Goal: Transaction & Acquisition: Purchase product/service

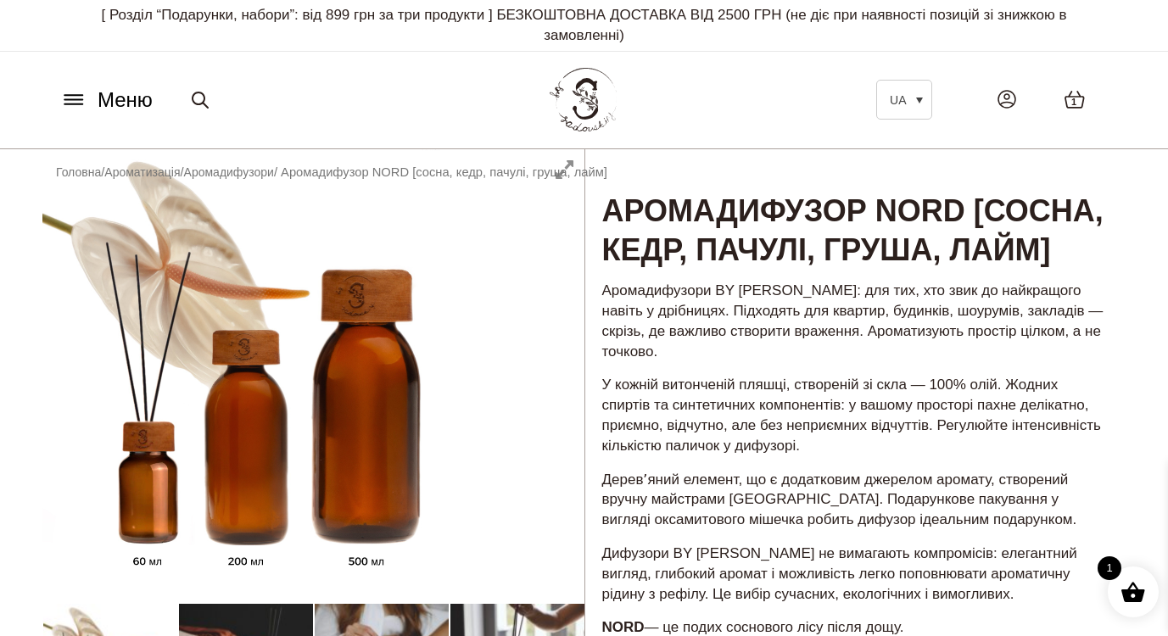
click at [71, 98] on icon at bounding box center [73, 100] width 27 height 18
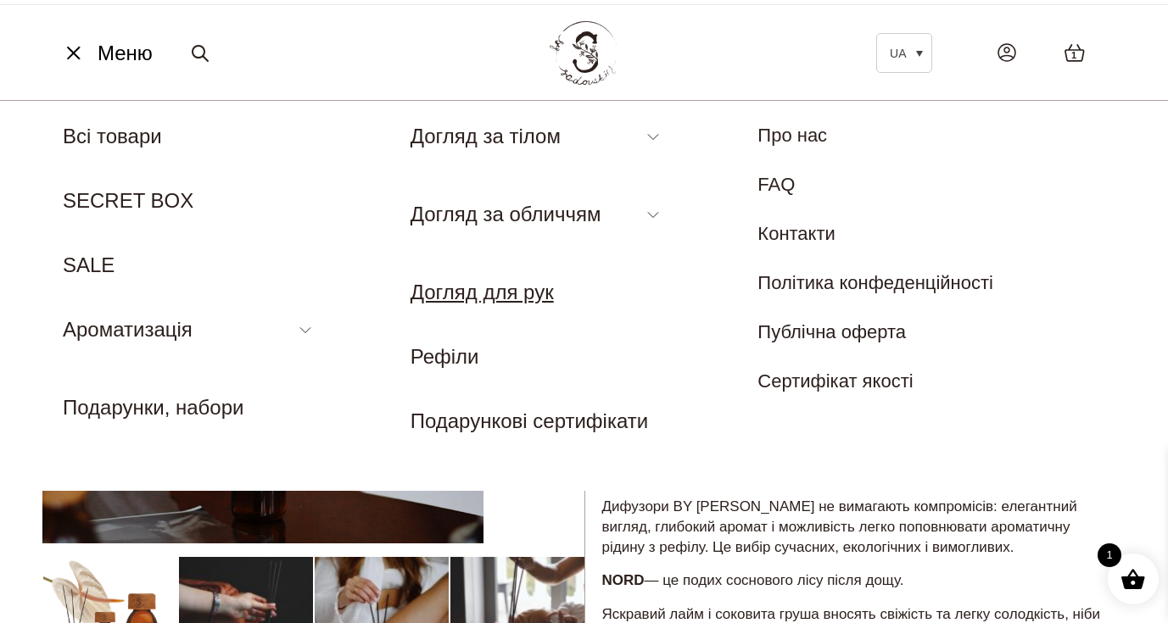
scroll to position [67, 0]
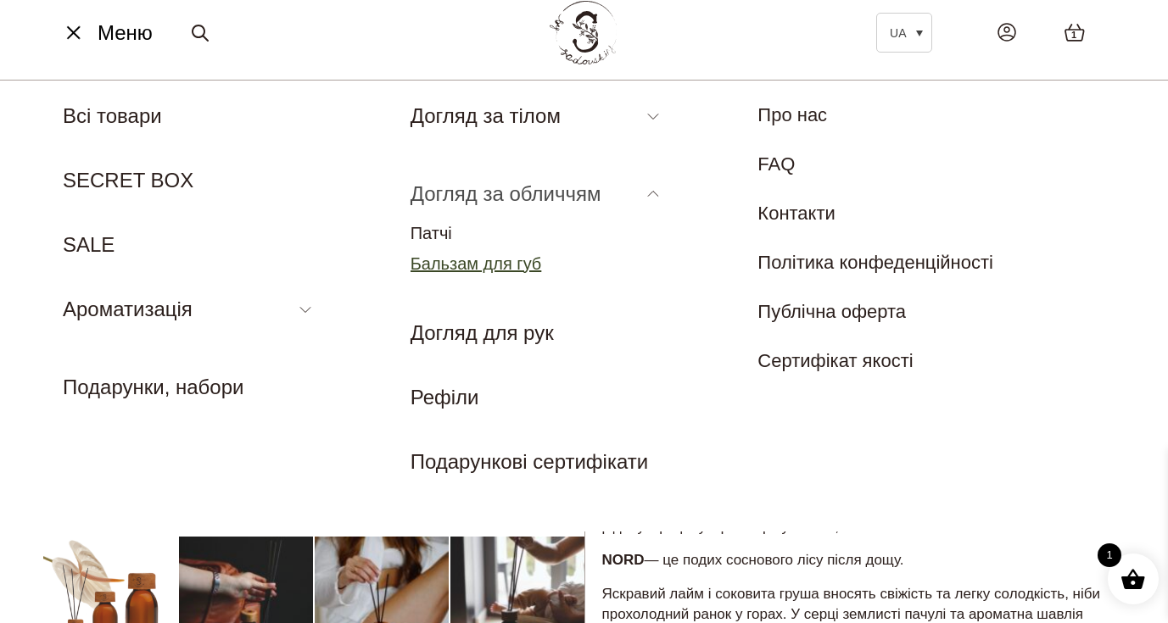
click at [492, 265] on link "Бальзам для губ" at bounding box center [475, 263] width 131 height 19
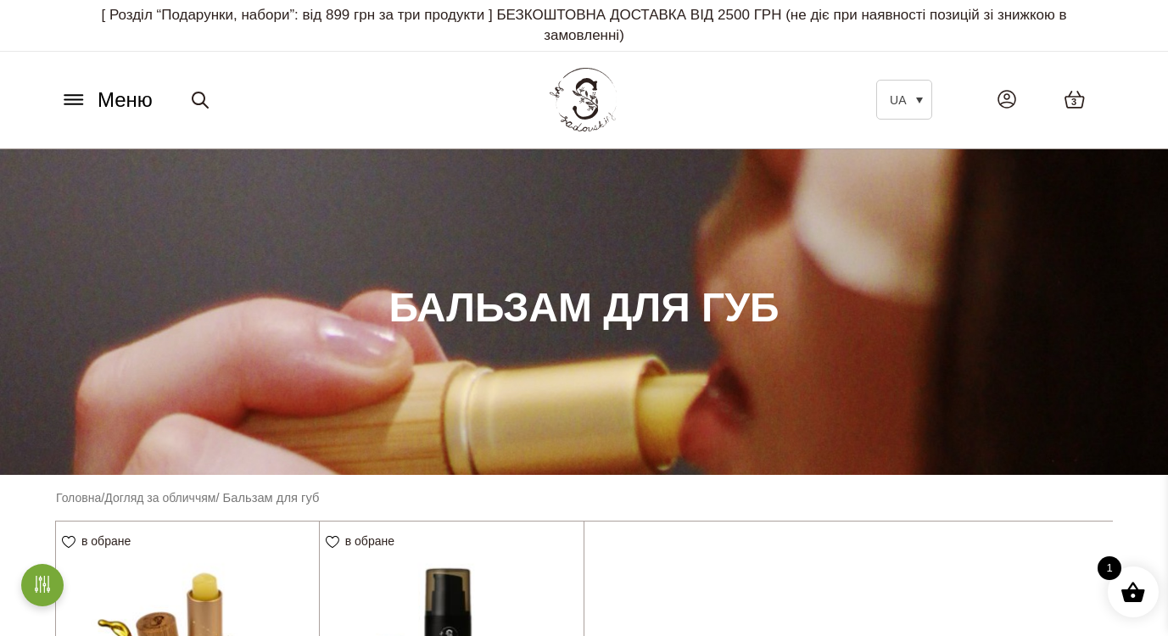
click at [70, 95] on icon at bounding box center [73, 95] width 18 height 0
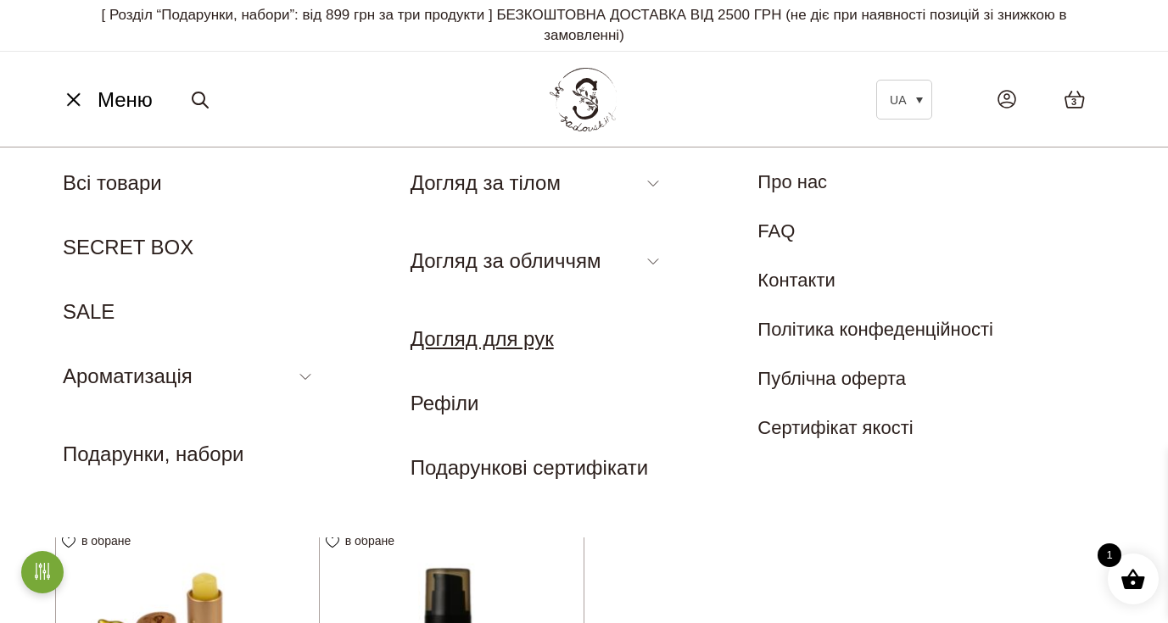
click at [497, 338] on link "Догляд для рук" at bounding box center [481, 338] width 143 height 23
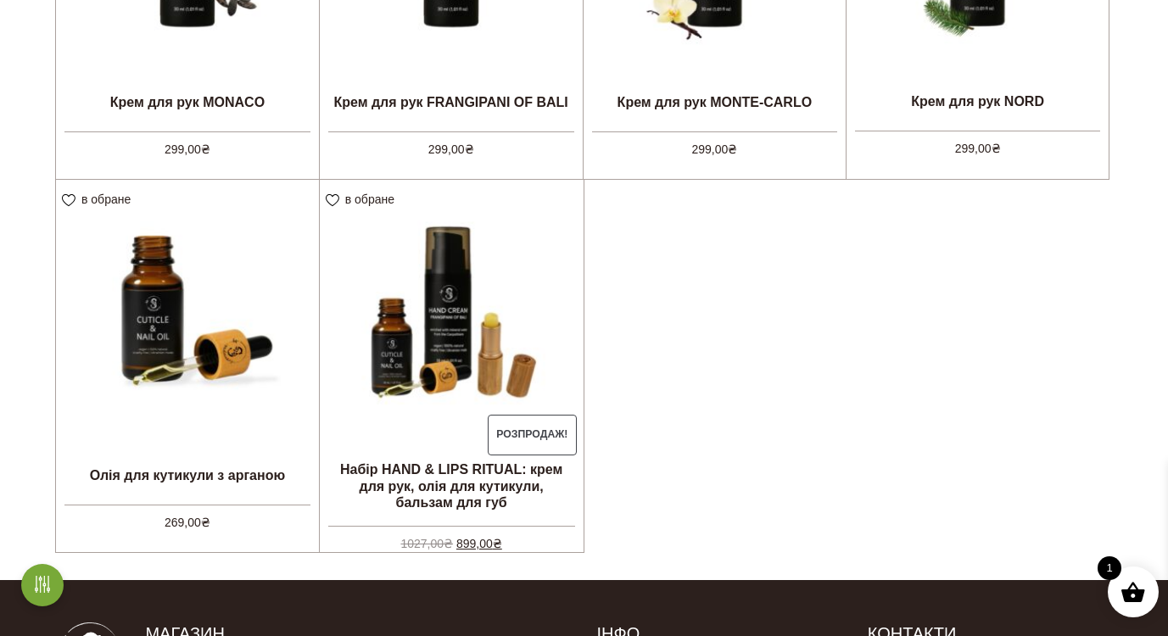
scroll to position [735, 0]
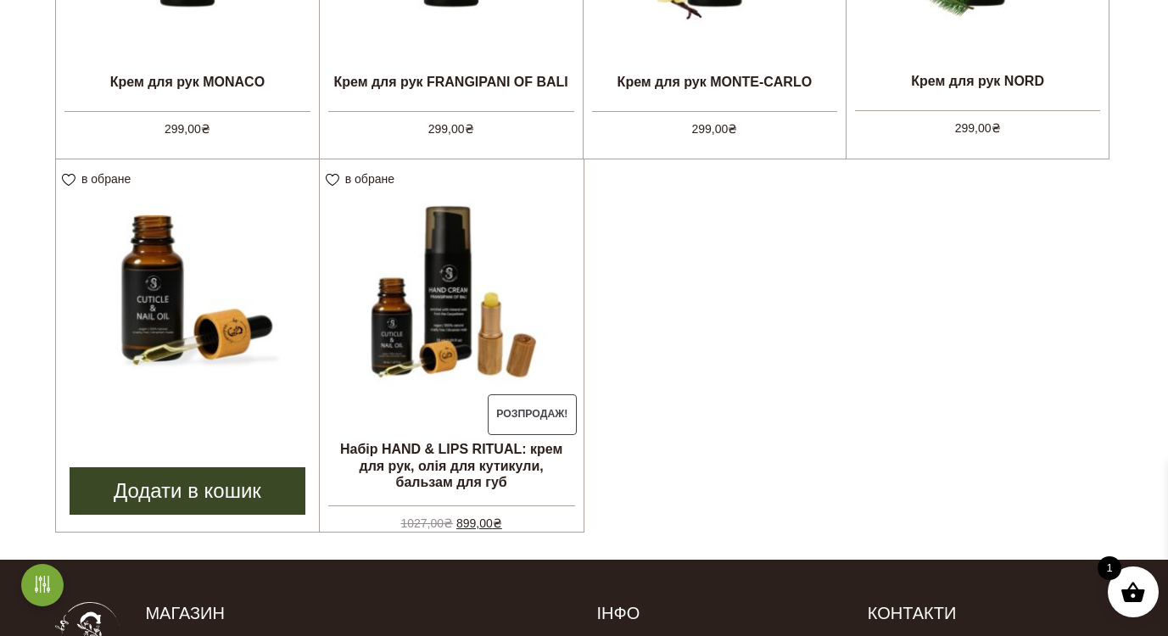
click at [194, 267] on img at bounding box center [187, 290] width 263 height 263
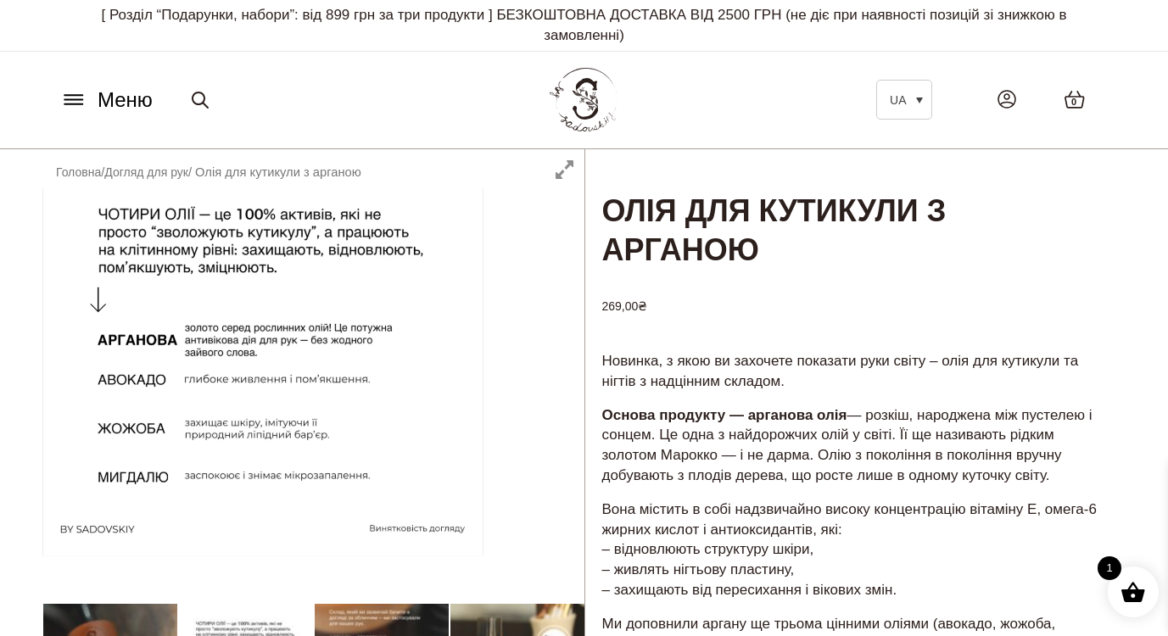
drag, startPoint x: 530, startPoint y: 215, endPoint x: 341, endPoint y: 215, distance: 189.1
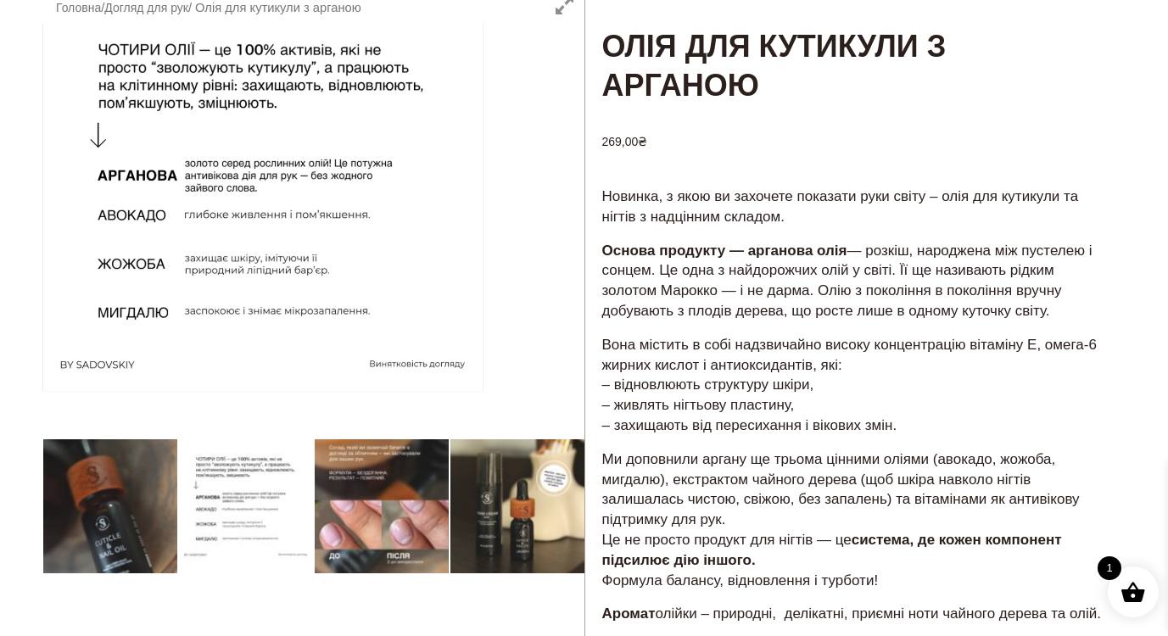
scroll to position [170, 0]
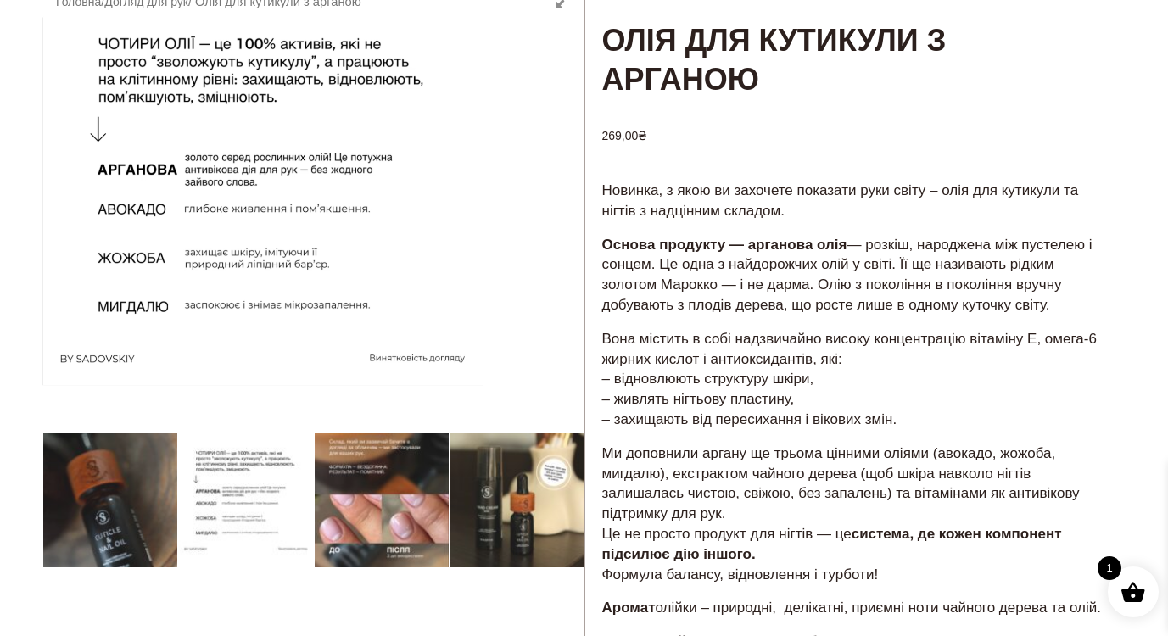
click at [517, 484] on div at bounding box center [313, 482] width 542 height 1007
click at [371, 500] on div at bounding box center [313, 482] width 542 height 1007
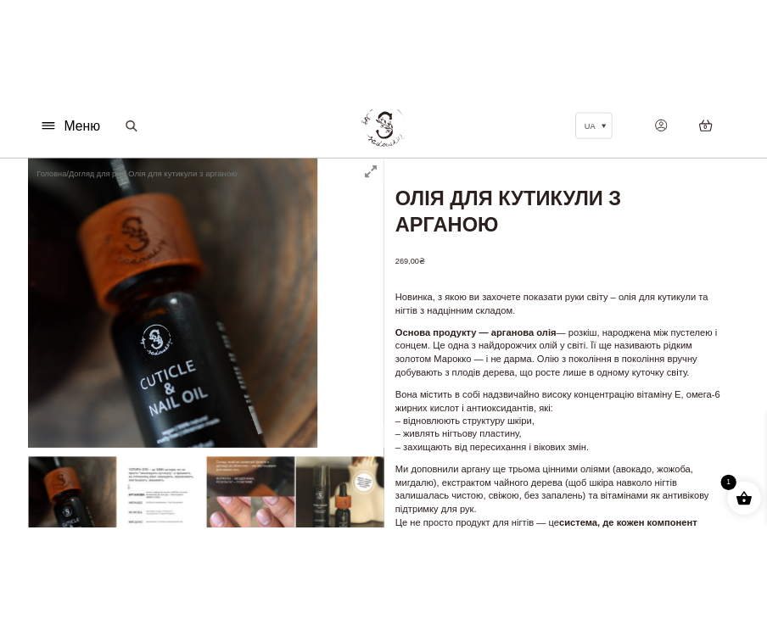
scroll to position [72, 0]
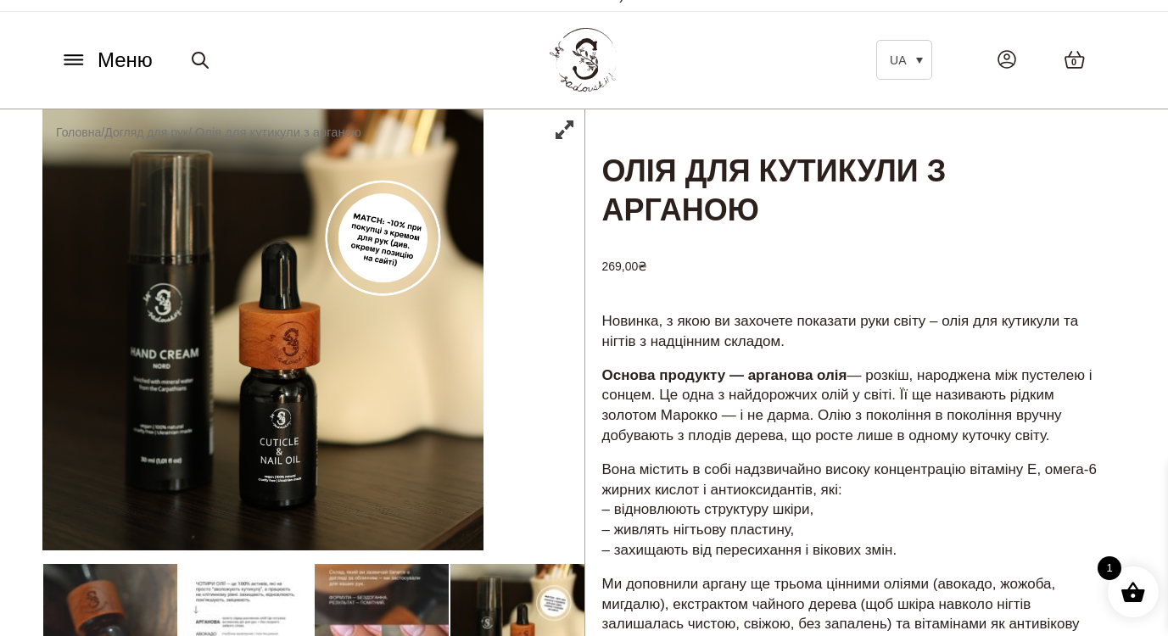
click at [766, 84] on div "Меню UA Всі товари SECRET BOX SALE Ароматизація Аромадифузор Спрей для текстилю…" at bounding box center [583, 59] width 1083 height 77
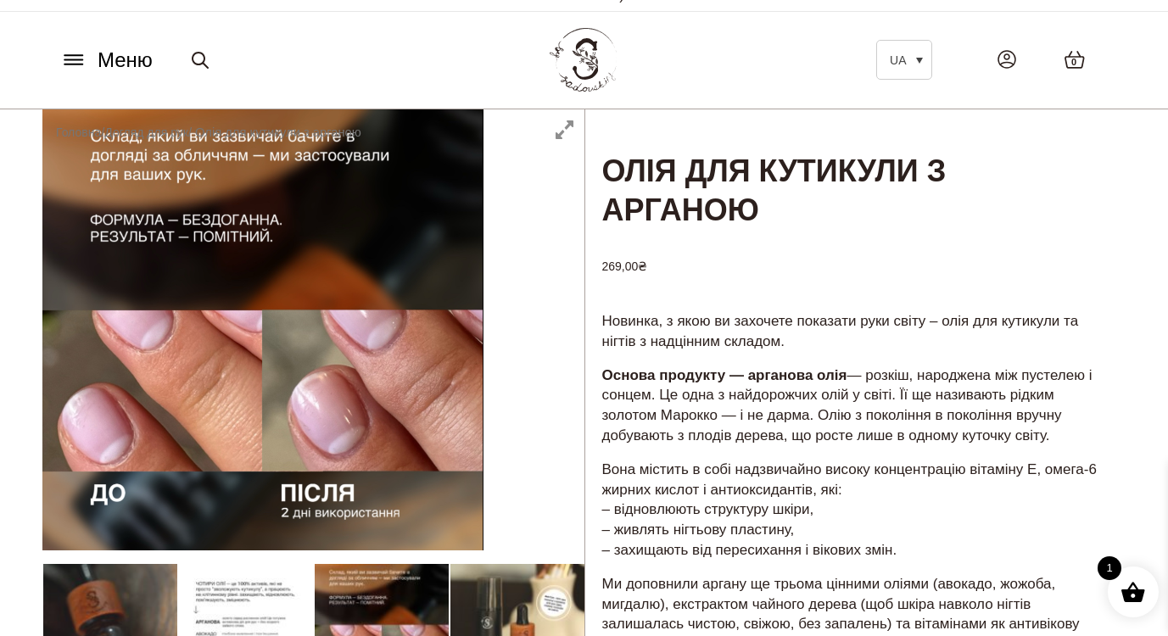
click at [75, 60] on icon at bounding box center [73, 60] width 18 height 0
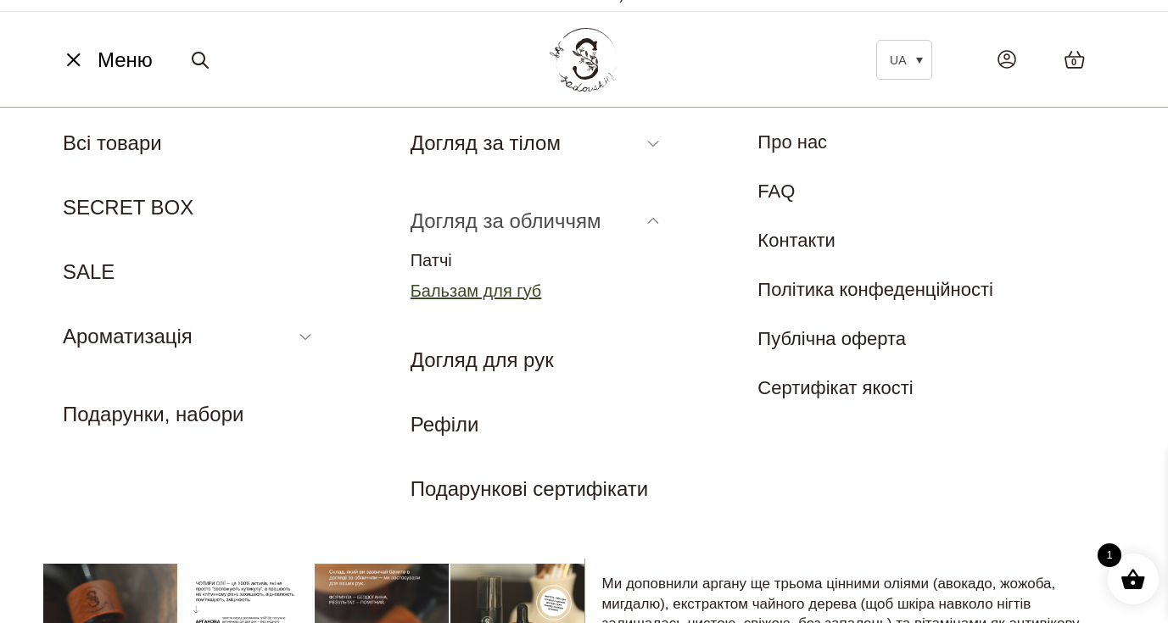
click at [450, 287] on link "Бальзам для губ" at bounding box center [475, 291] width 131 height 19
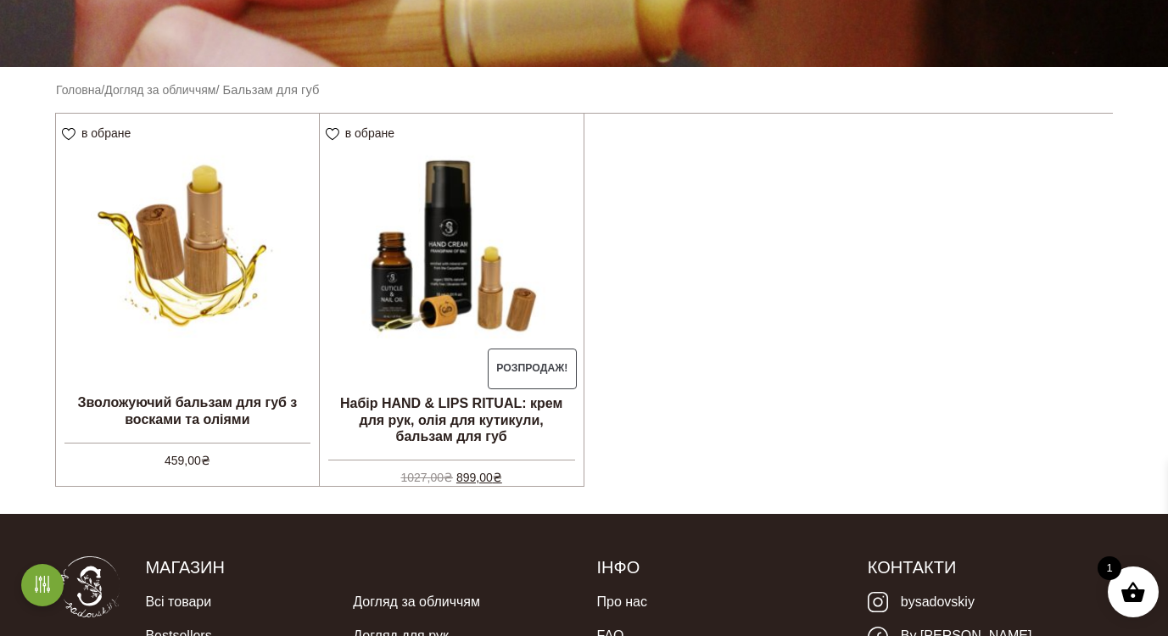
scroll to position [410, 0]
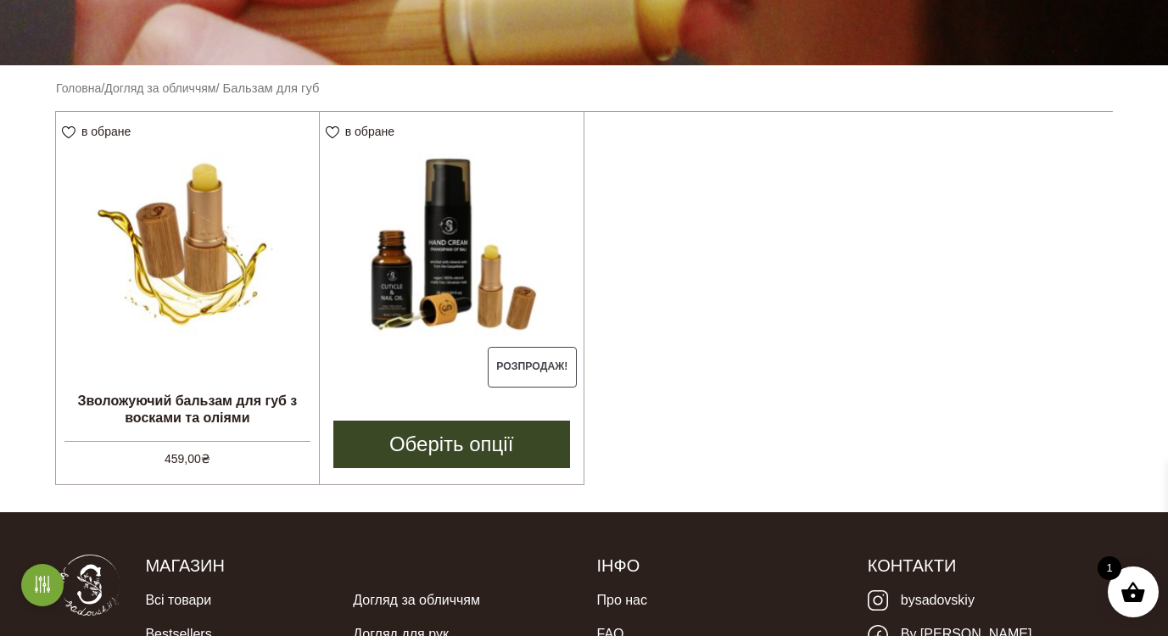
click at [500, 228] on img at bounding box center [452, 244] width 264 height 264
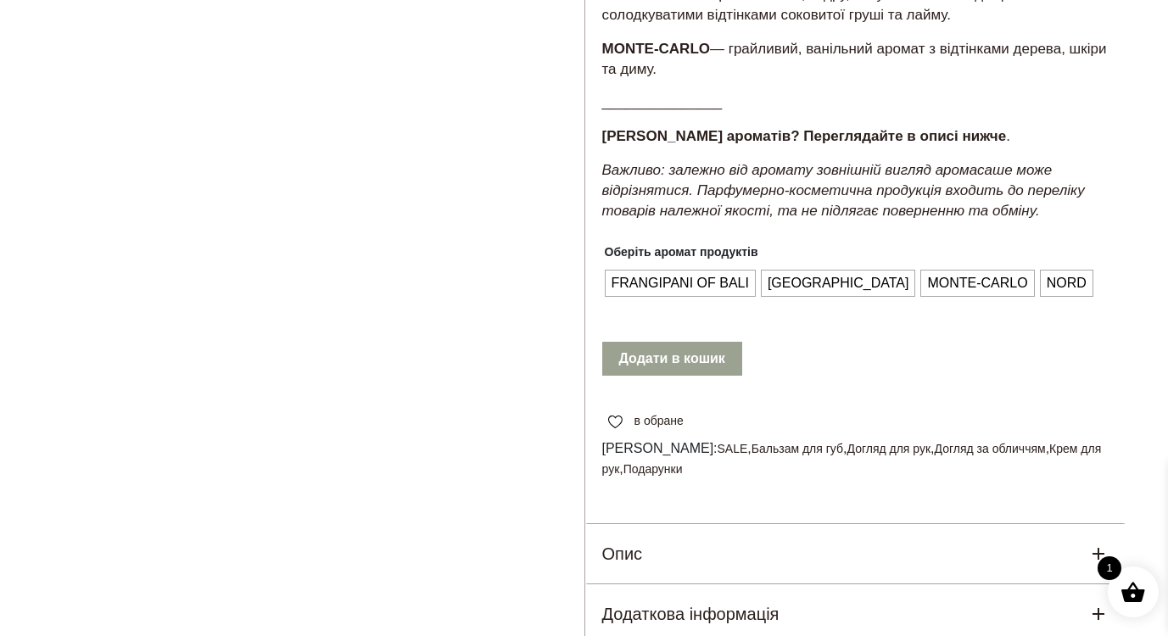
scroll to position [768, 0]
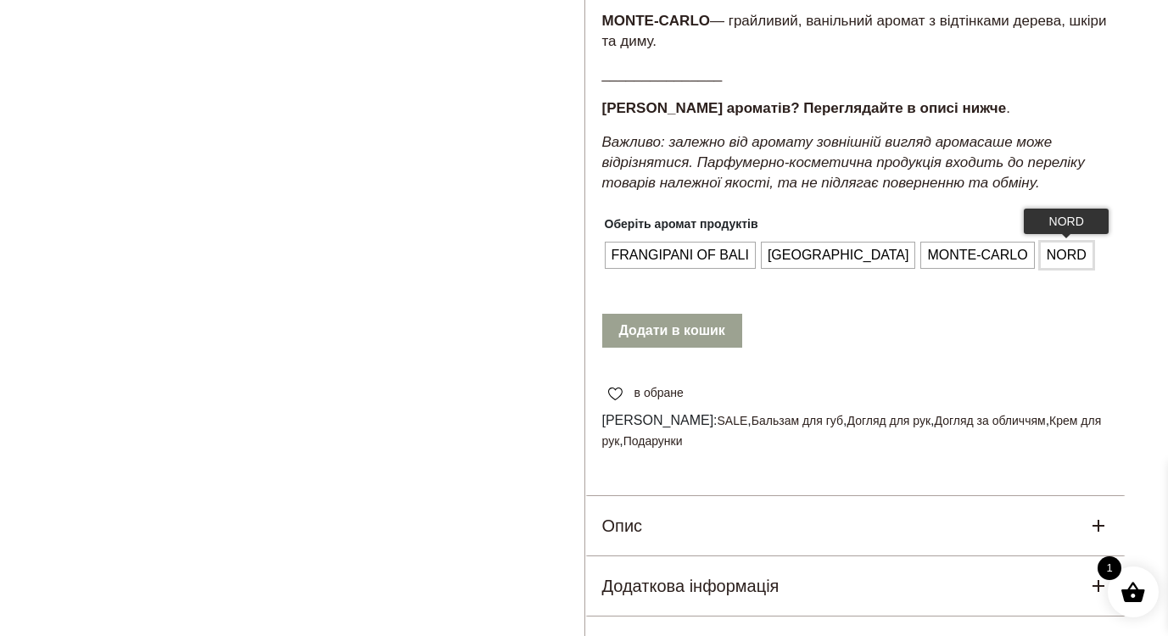
click at [1042, 269] on span "NORD" at bounding box center [1066, 255] width 48 height 27
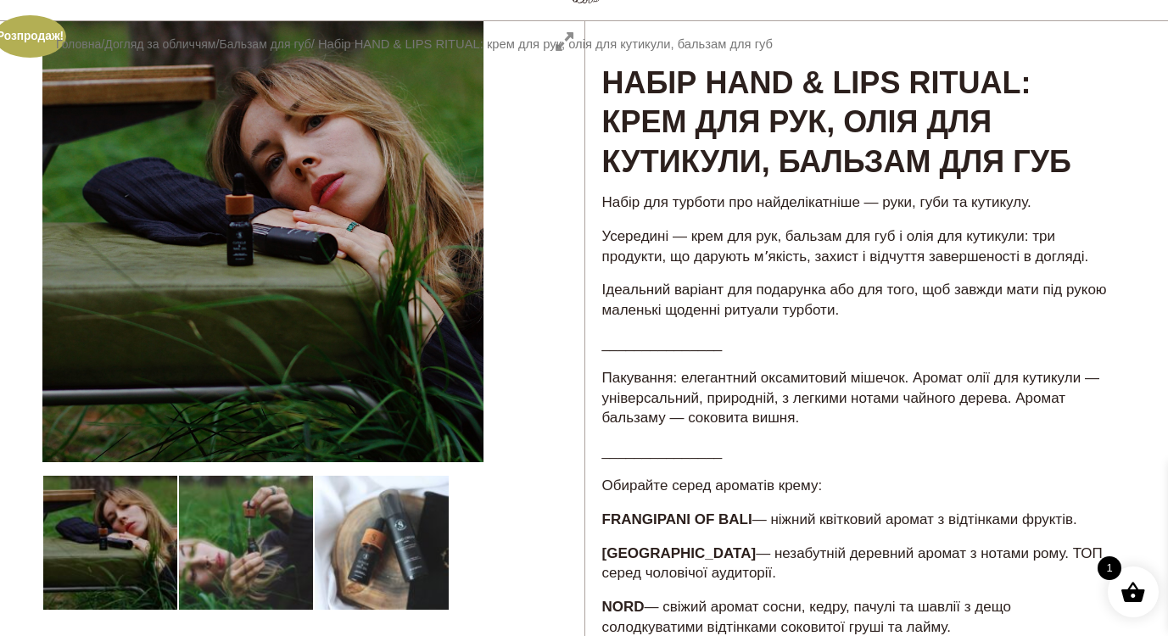
scroll to position [140, 0]
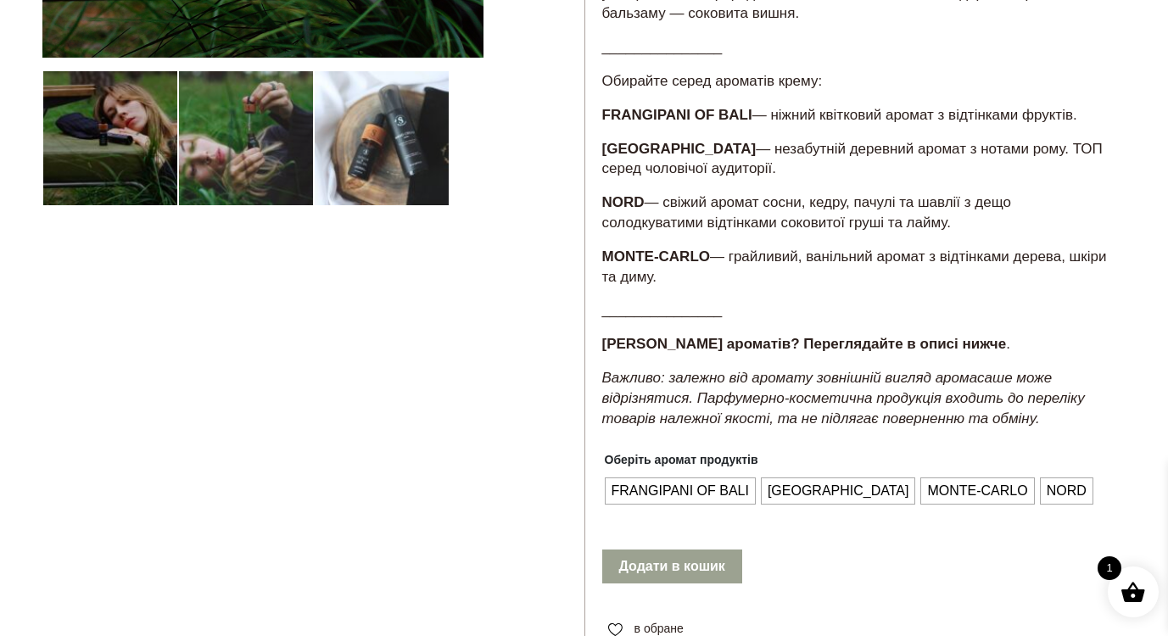
scroll to position [533, 0]
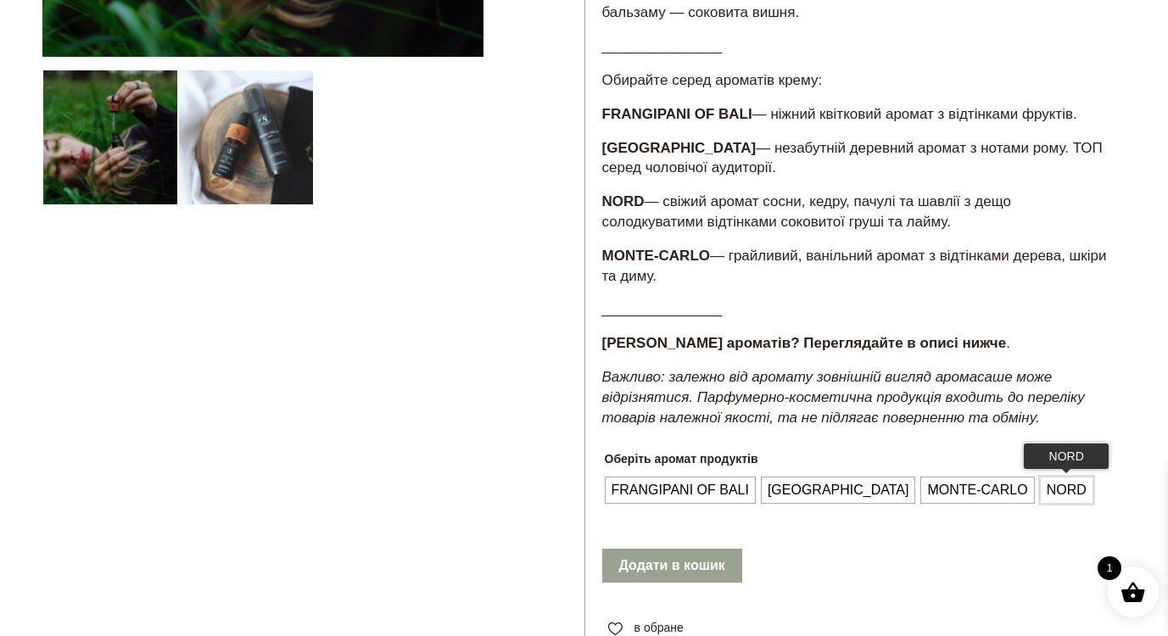
click at [1042, 504] on span "NORD" at bounding box center [1066, 490] width 48 height 27
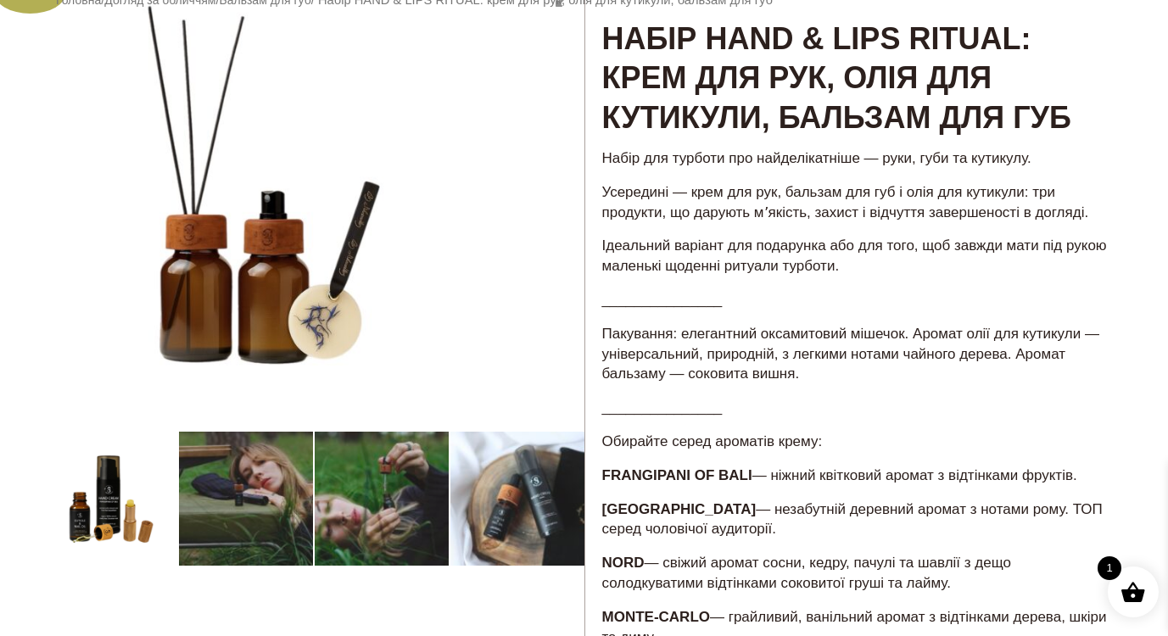
scroll to position [230, 0]
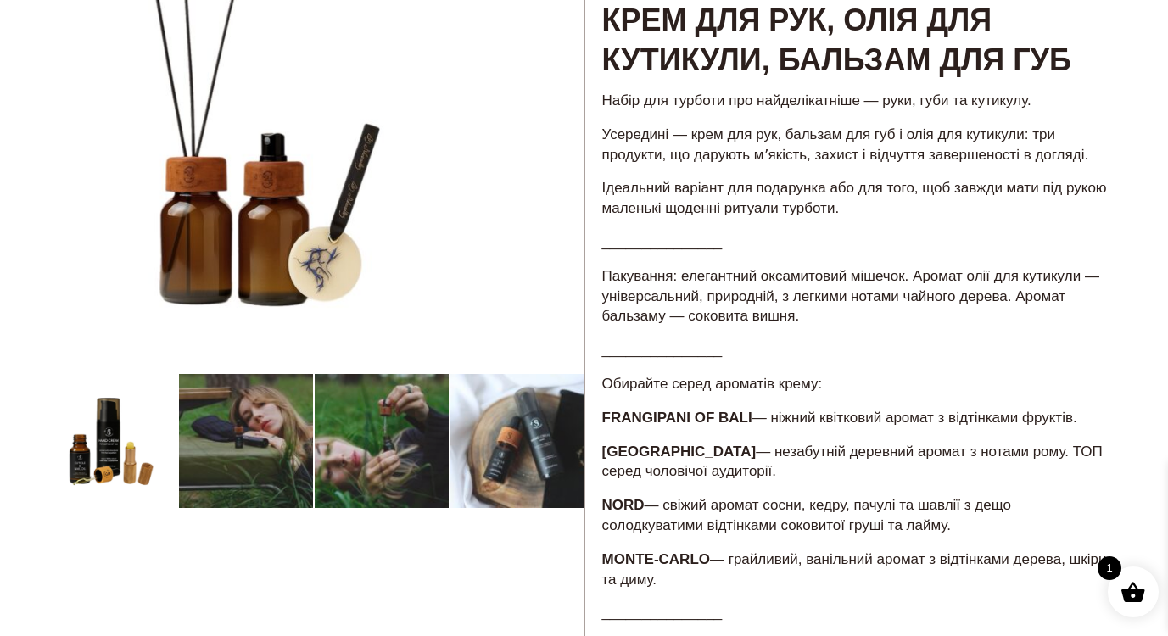
click at [120, 458] on div at bounding box center [313, 572] width 542 height 1307
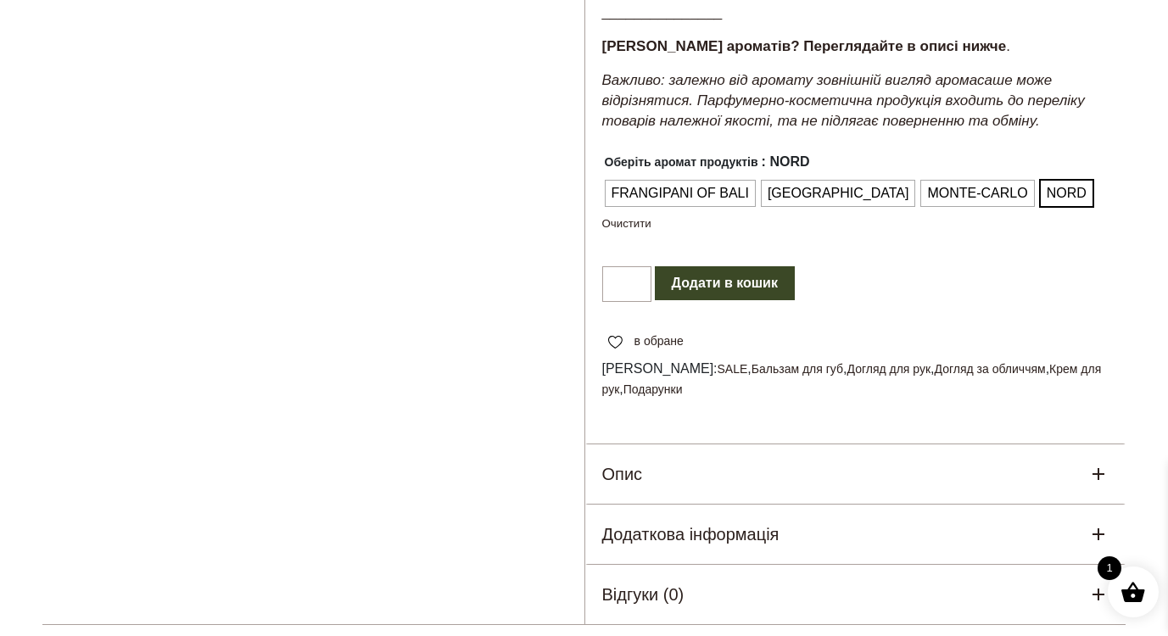
scroll to position [909, 0]
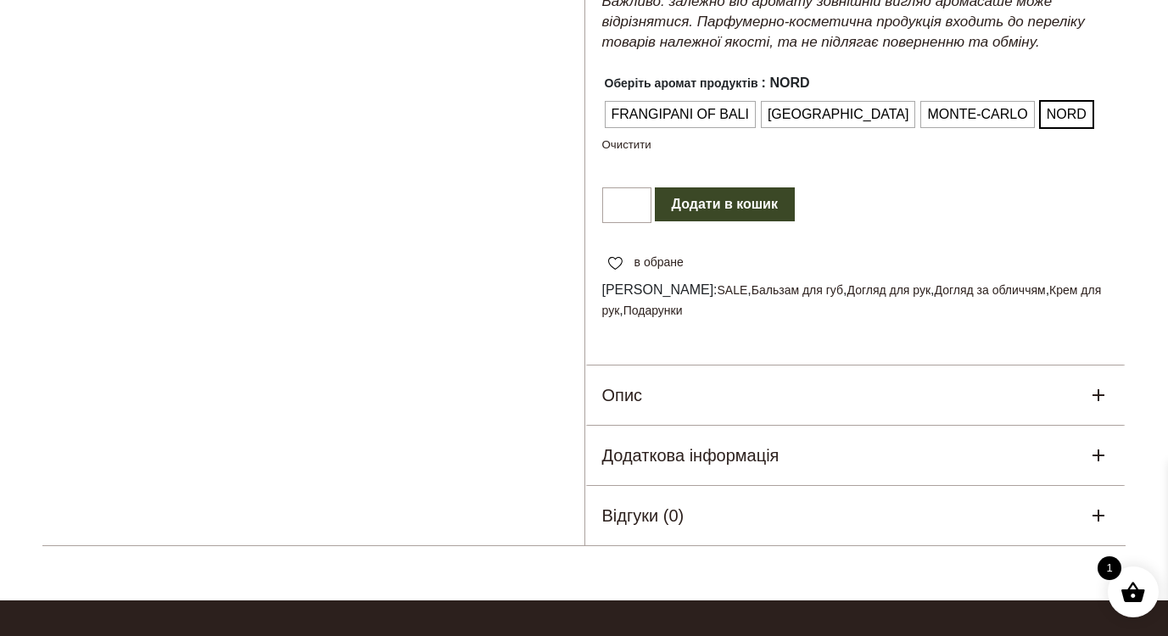
click at [750, 220] on button "Додати в кошик" at bounding box center [725, 204] width 140 height 34
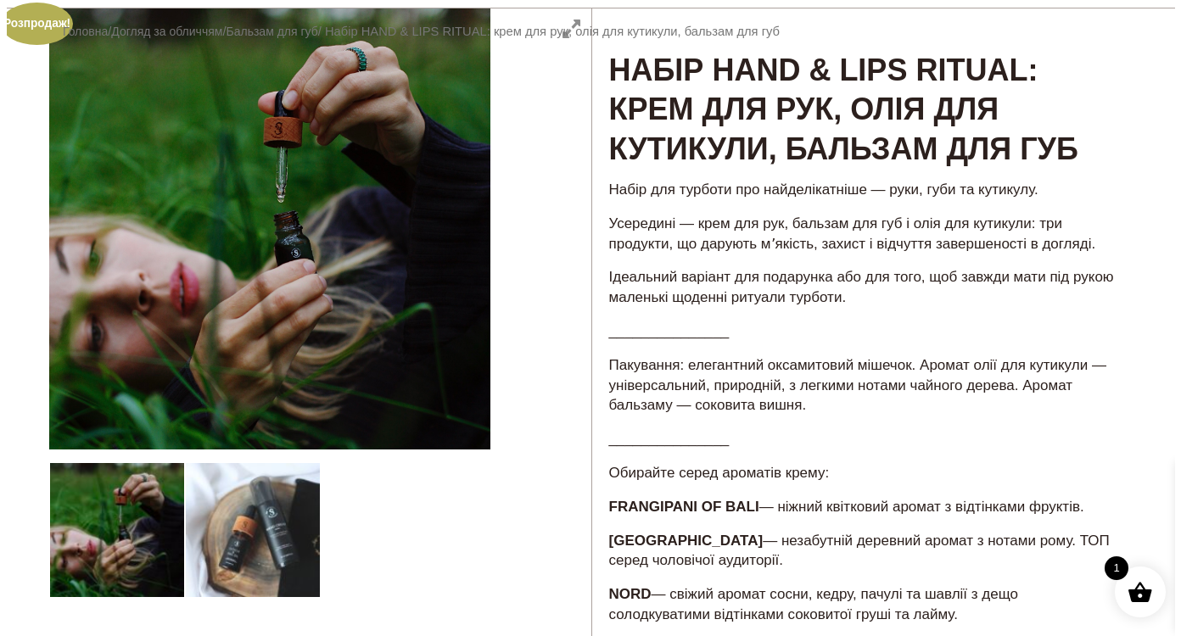
scroll to position [0, 0]
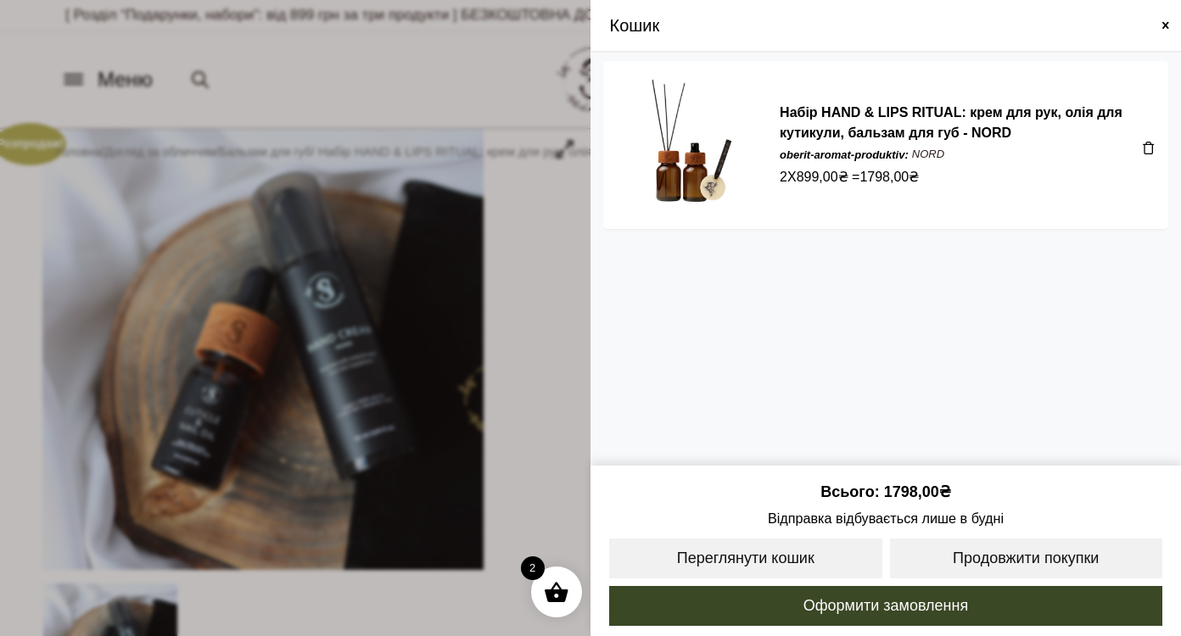
click at [1069, 102] on div "Набір HAND & LIPS RITUAL: крем для рук, олія для кутикули, бальзам для губ - NO…" at bounding box center [961, 145] width 388 height 151
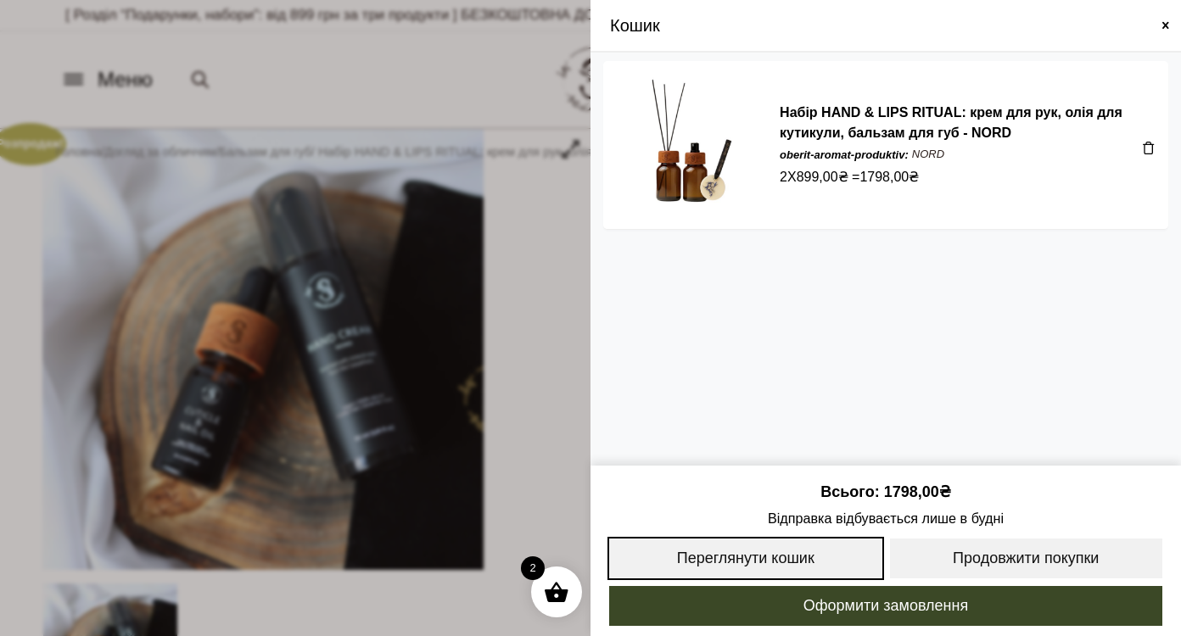
click at [798, 561] on link "Переглянути кошик" at bounding box center [745, 558] width 276 height 43
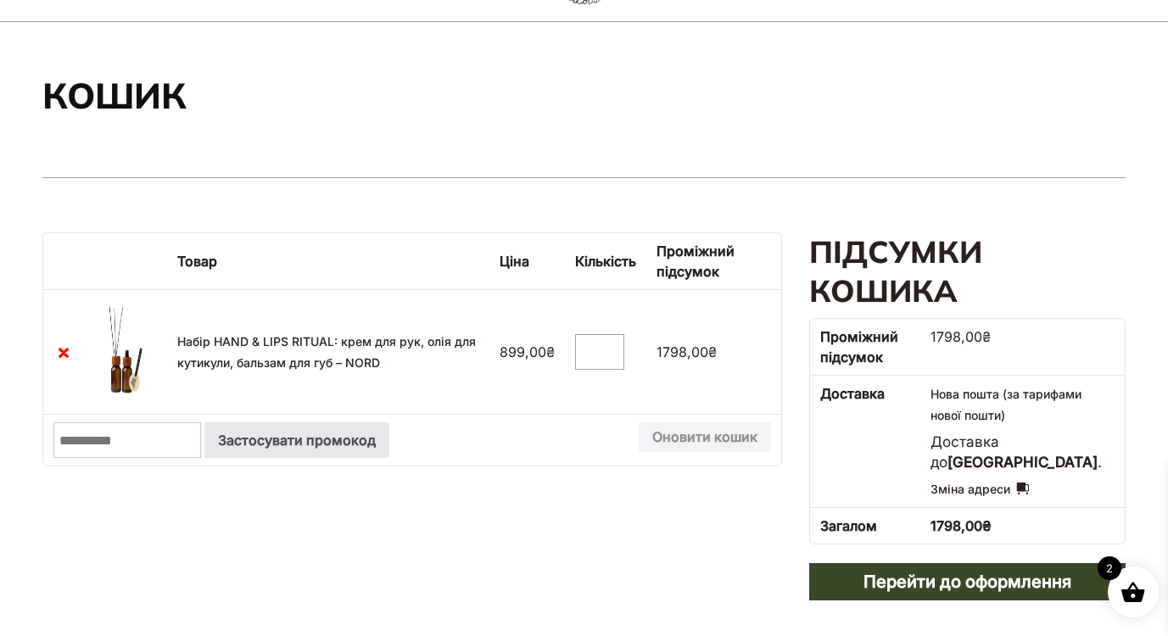
scroll to position [130, 0]
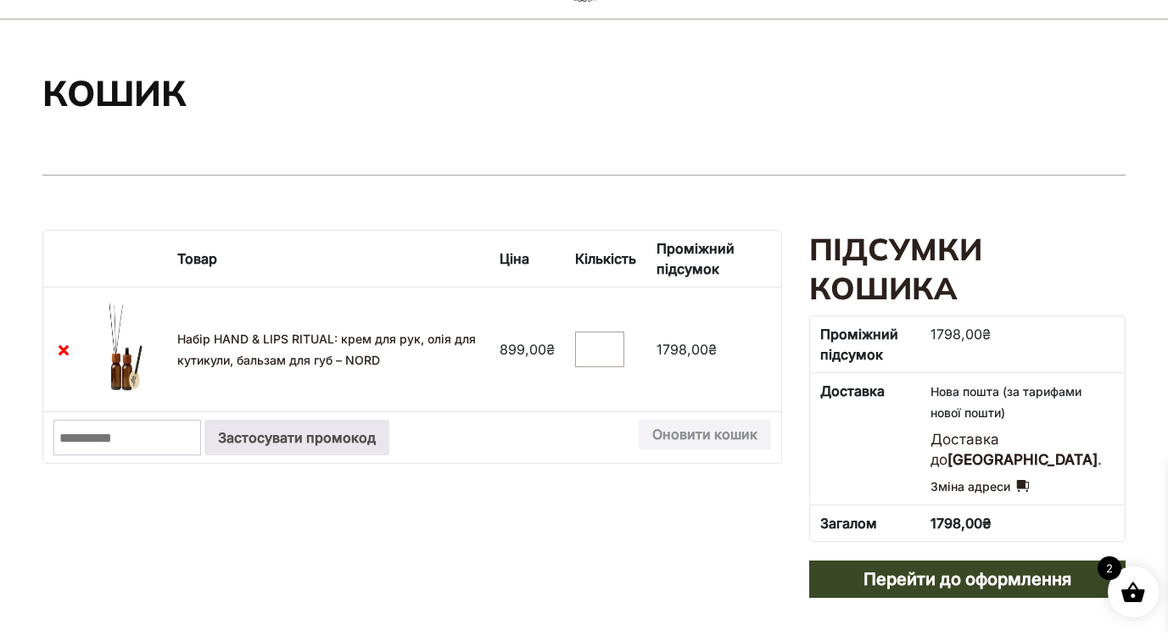
click at [602, 348] on input "*" at bounding box center [599, 350] width 49 height 36
type input "*"
click at [611, 349] on input "*" at bounding box center [599, 350] width 49 height 36
click at [774, 117] on section "Кошик" at bounding box center [583, 98] width 1083 height 156
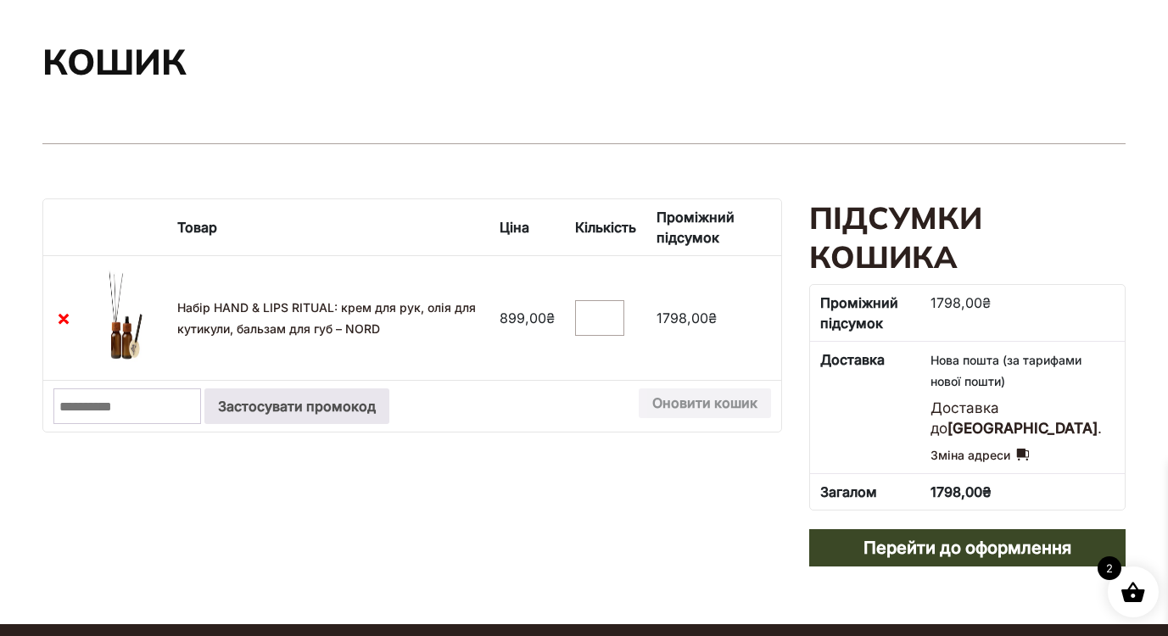
type input "*"
click at [612, 320] on input "*" at bounding box center [599, 318] width 49 height 36
click at [661, 401] on button "Оновити кошик" at bounding box center [705, 403] width 132 height 31
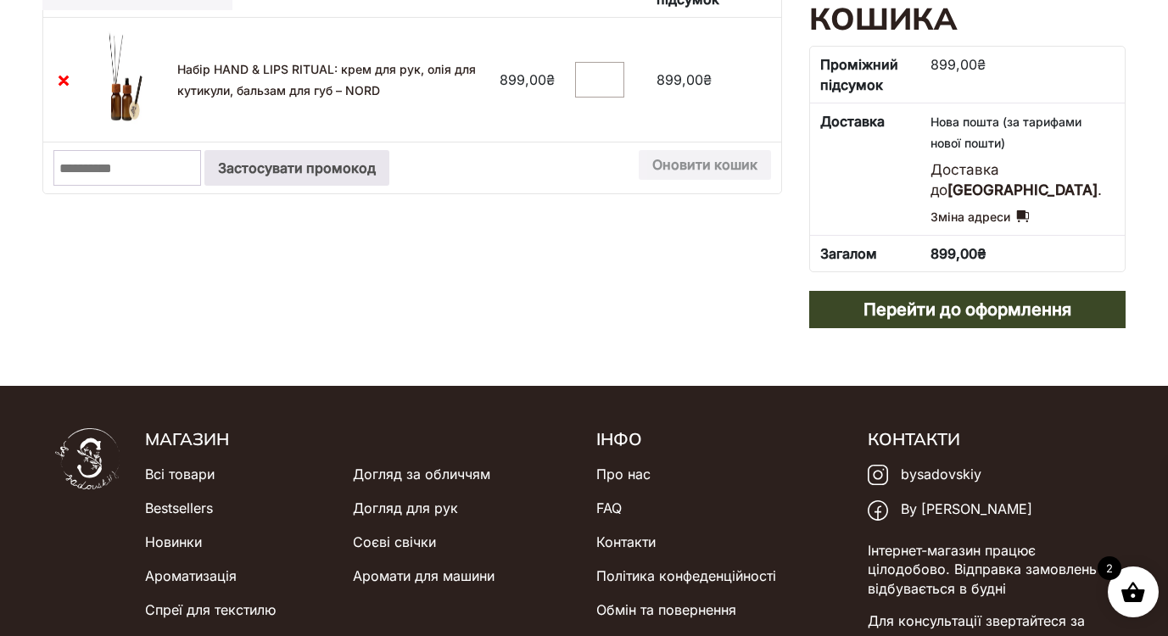
scroll to position [492, 0]
